Goal: Task Accomplishment & Management: Use online tool/utility

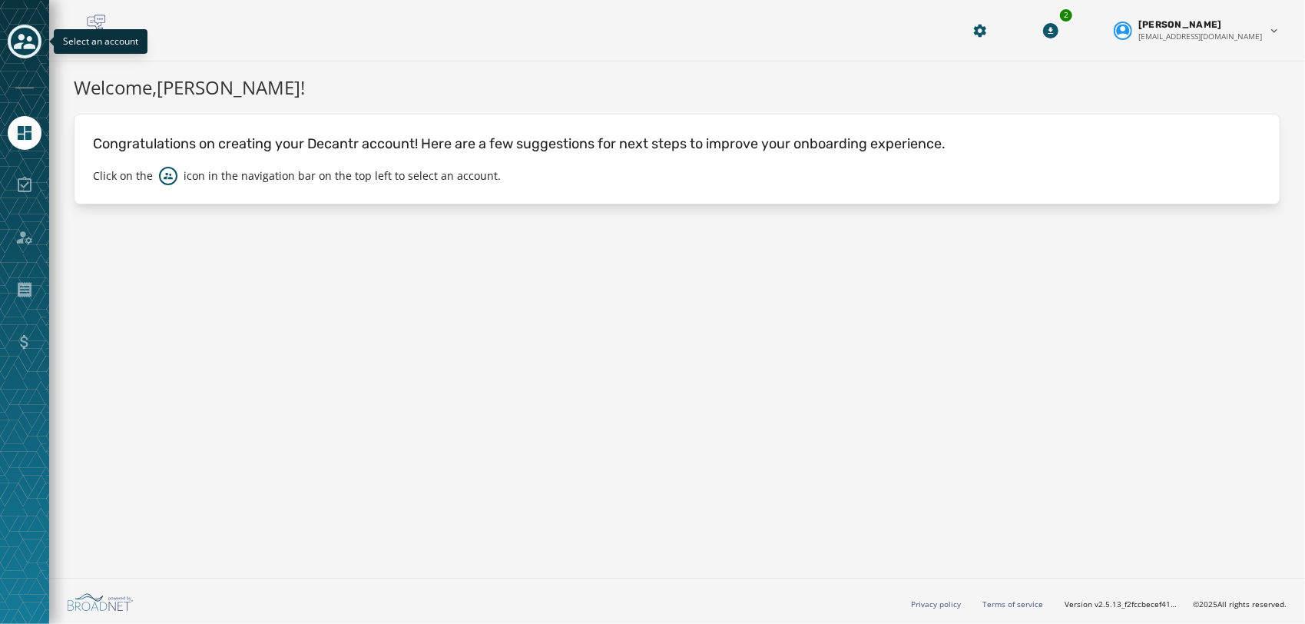
click at [28, 48] on icon "Toggle account select drawer" at bounding box center [25, 41] width 22 height 15
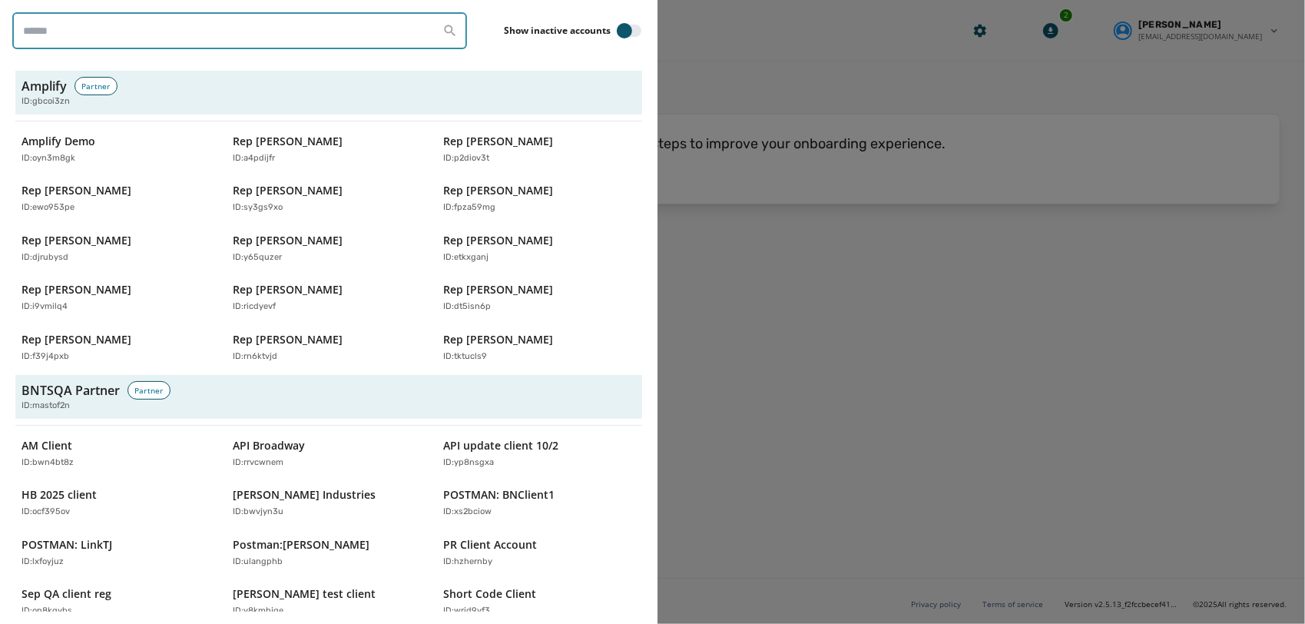
click at [152, 44] on input "search" at bounding box center [239, 30] width 455 height 37
paste input "********"
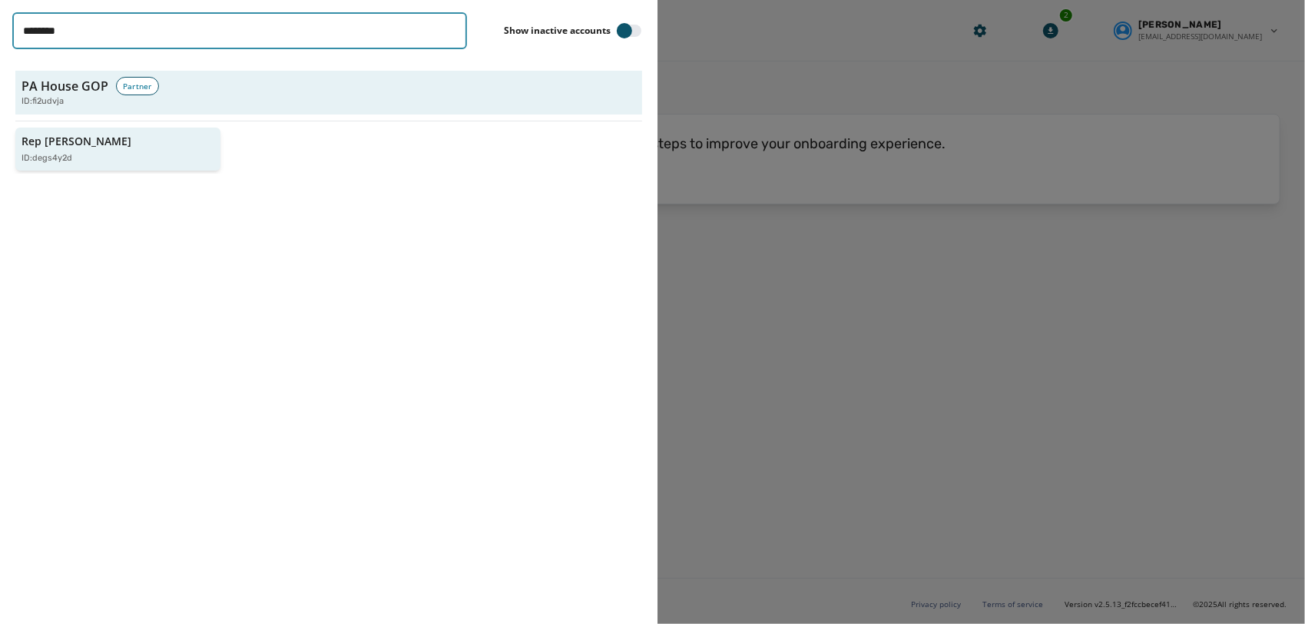
type input "********"
click at [88, 162] on div "ID: degs4y2d" at bounding box center [110, 158] width 177 height 13
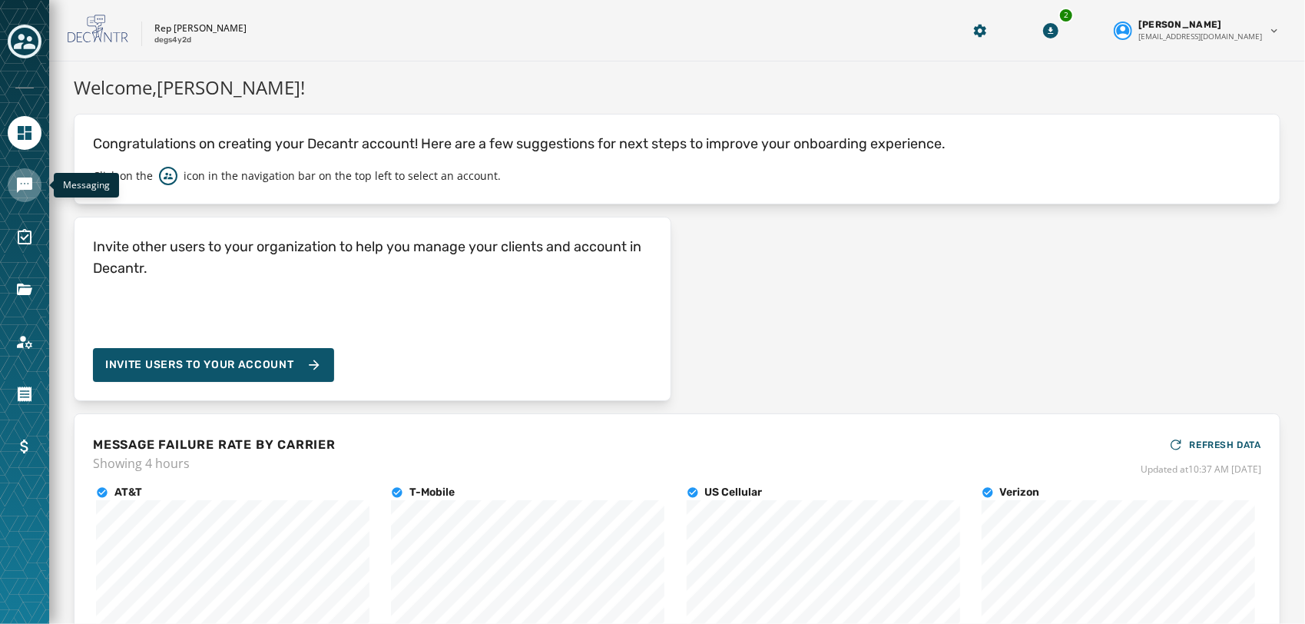
click at [27, 189] on icon "Navigate to Messaging" at bounding box center [24, 184] width 15 height 15
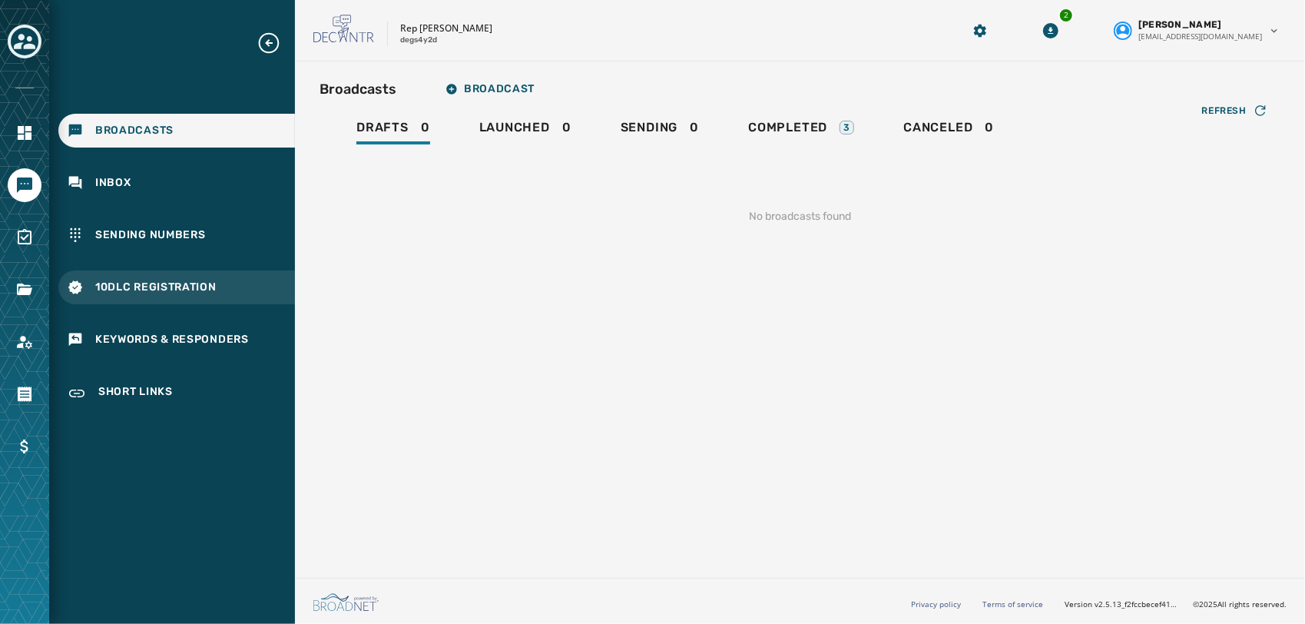
click at [119, 295] on div "10DLC Registration" at bounding box center [176, 287] width 237 height 34
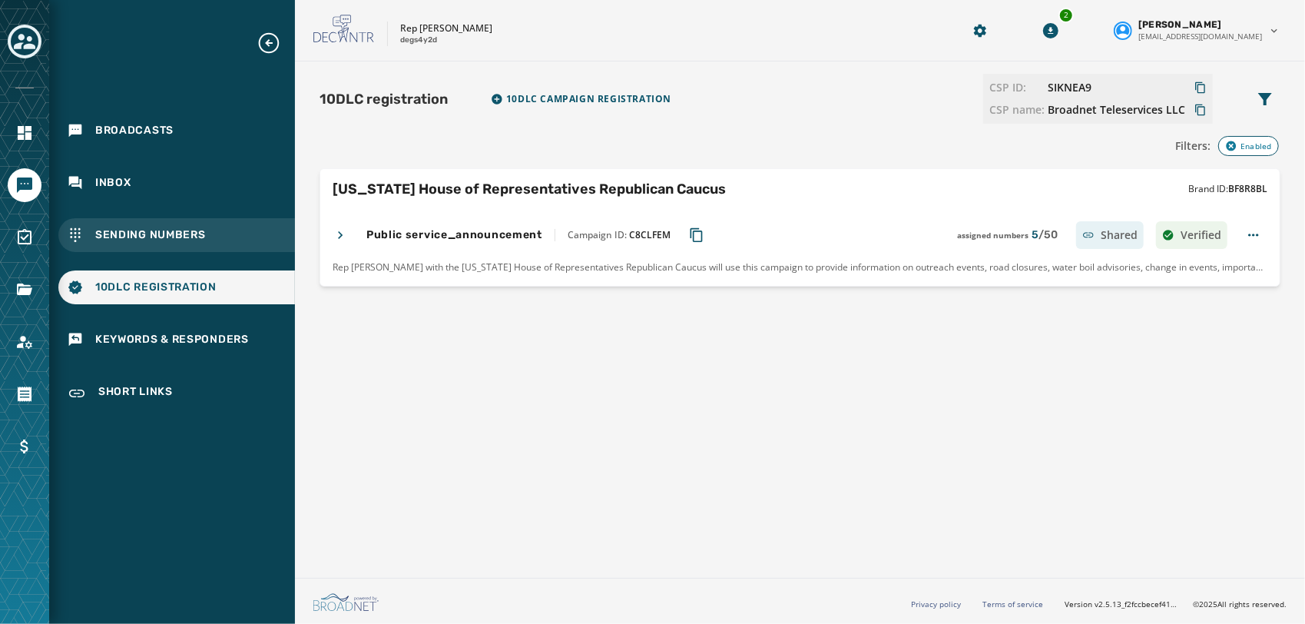
click at [148, 224] on div "Sending Numbers" at bounding box center [176, 235] width 237 height 34
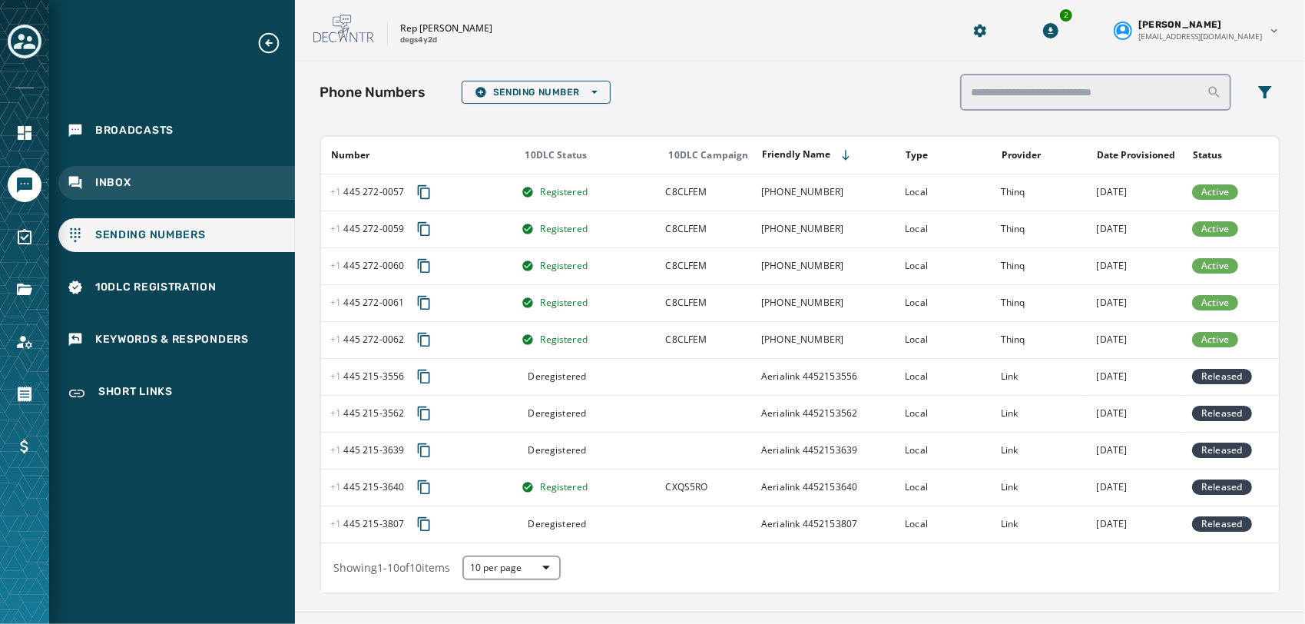
click at [101, 187] on span "Inbox" at bounding box center [113, 182] width 36 height 15
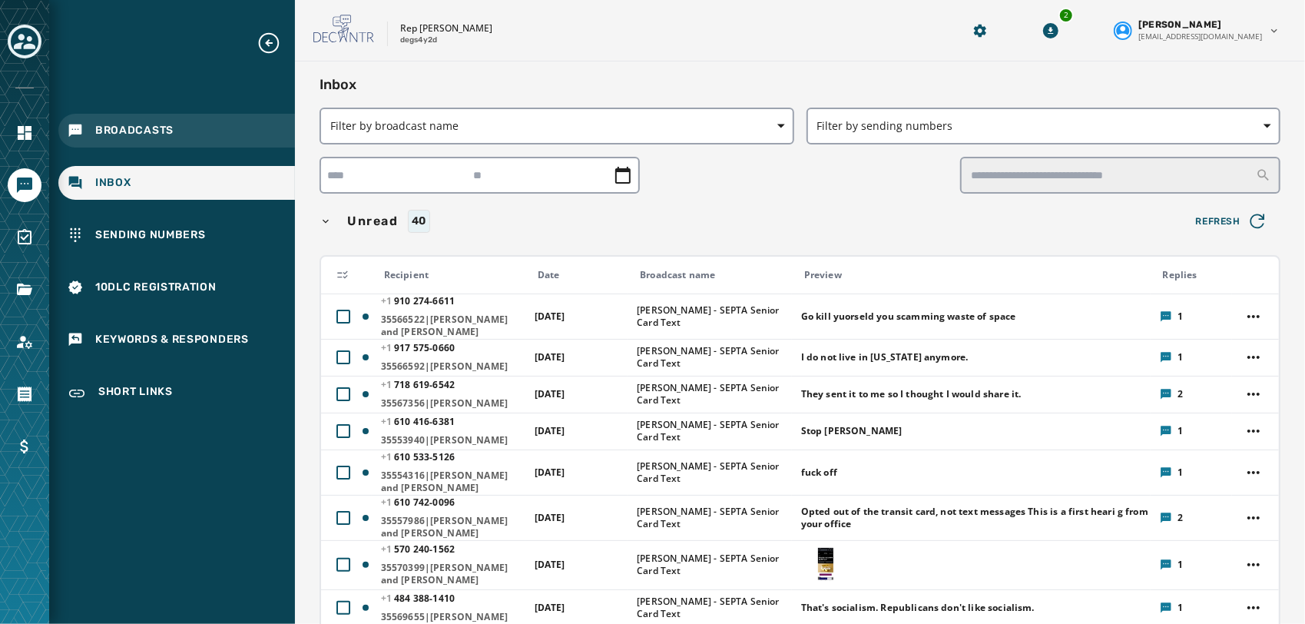
click at [143, 131] on span "Broadcasts" at bounding box center [134, 130] width 78 height 15
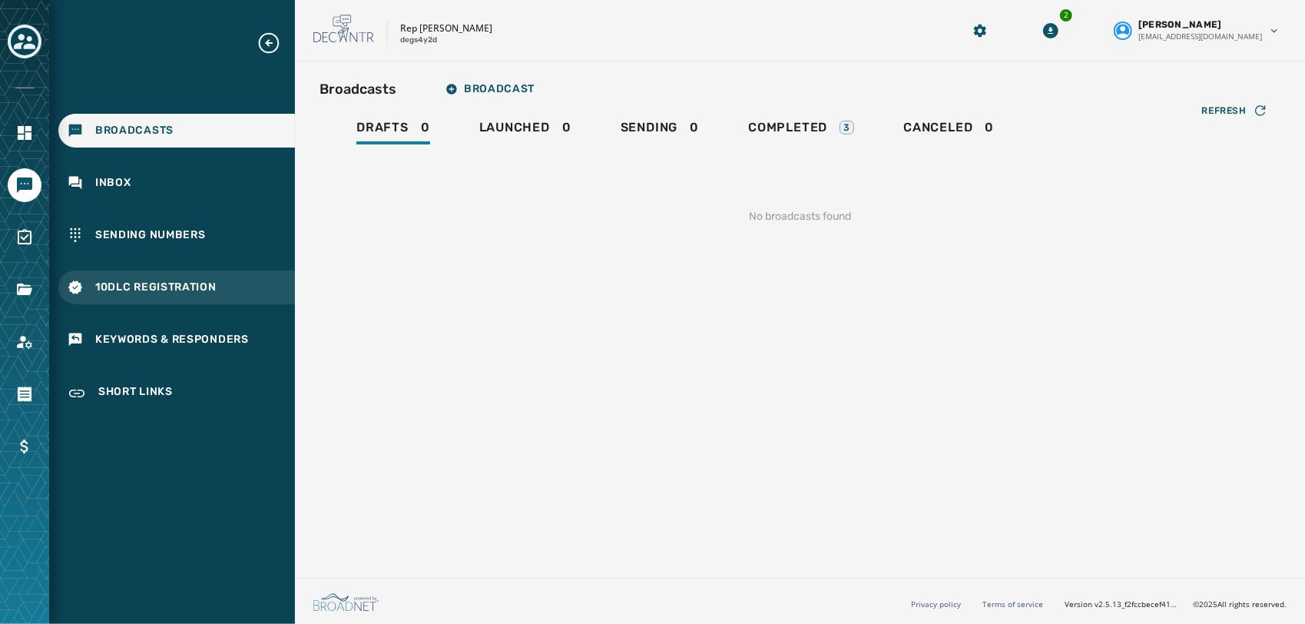
click at [150, 299] on div "10DLC Registration" at bounding box center [176, 287] width 237 height 34
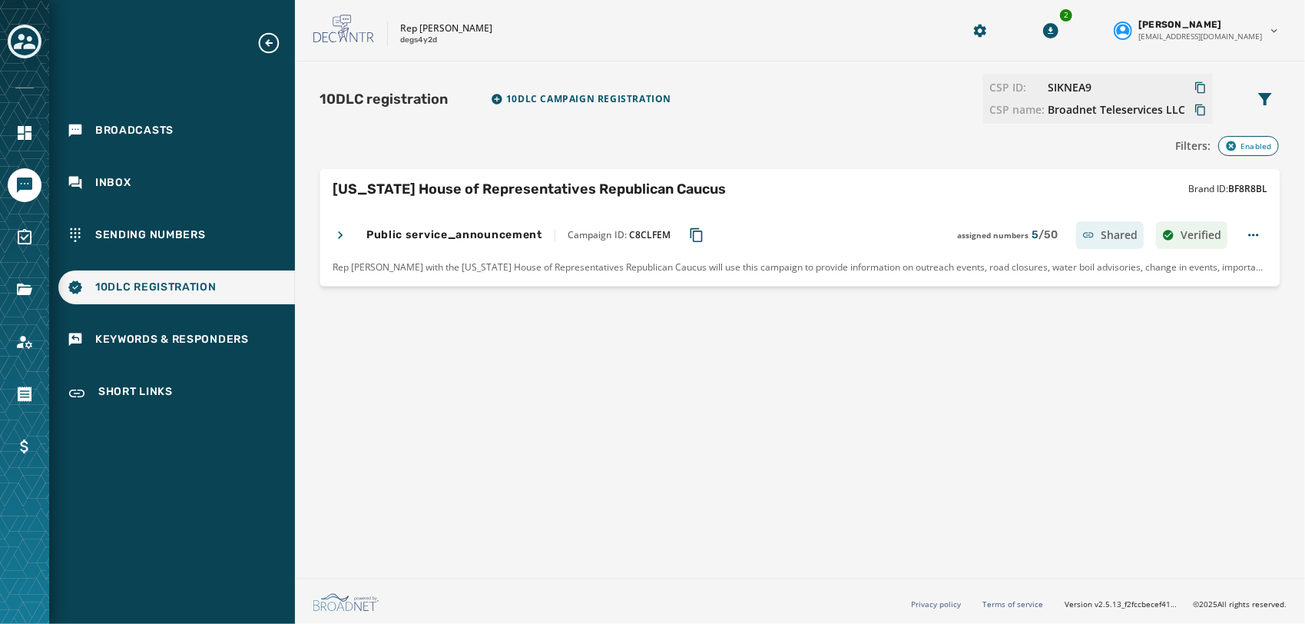
click at [702, 225] on button "Copy Campaign ID to clipboard" at bounding box center [697, 235] width 28 height 28
